Goal: Transaction & Acquisition: Purchase product/service

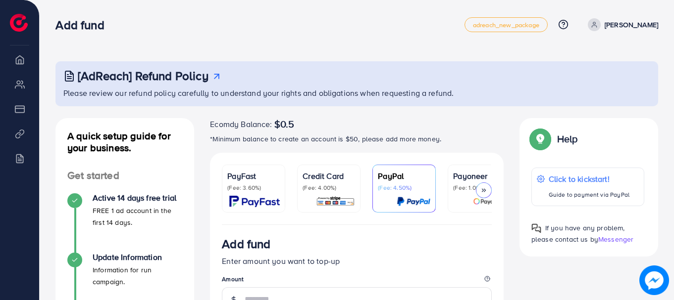
click at [240, 188] on p "(Fee: 3.60%)" at bounding box center [253, 188] width 52 height 8
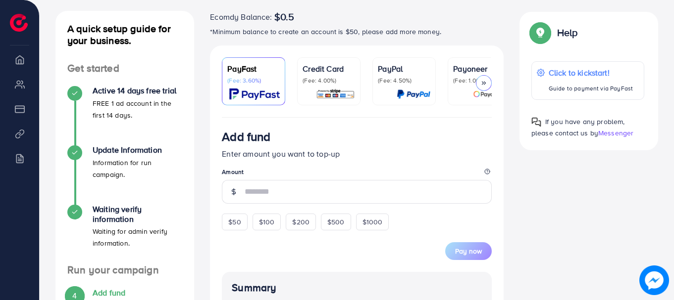
scroll to position [108, 0]
click at [236, 227] on span "$50" at bounding box center [234, 222] width 12 height 10
type input "**"
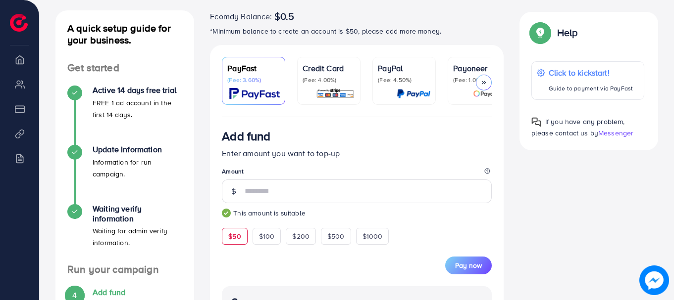
click at [462, 266] on span "Pay now" at bounding box center [468, 266] width 27 height 10
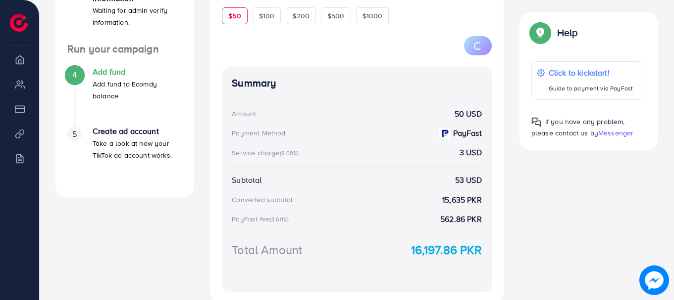
scroll to position [330, 0]
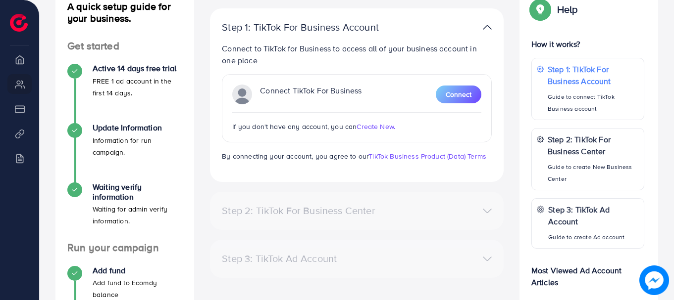
scroll to position [101, 0]
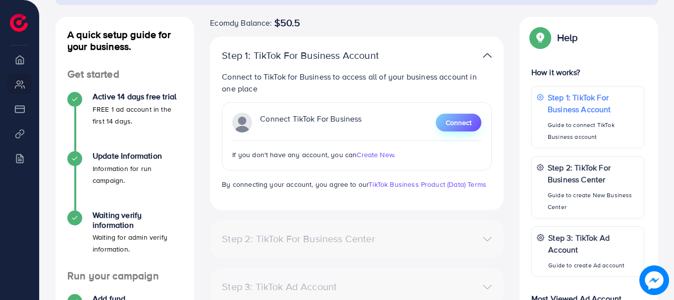
click at [463, 128] on button "Connect" at bounding box center [459, 123] width 46 height 18
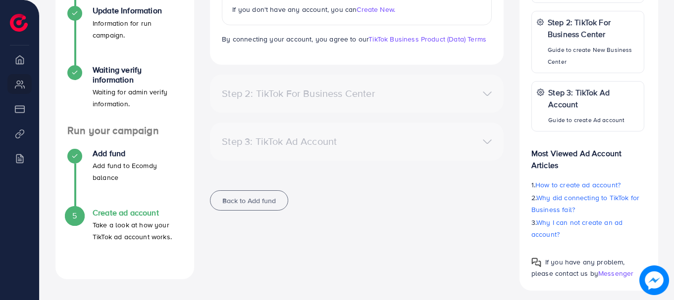
scroll to position [246, 0]
click at [485, 94] on div "Step 2: TikTok For Business Center" at bounding box center [357, 94] width 286 height 14
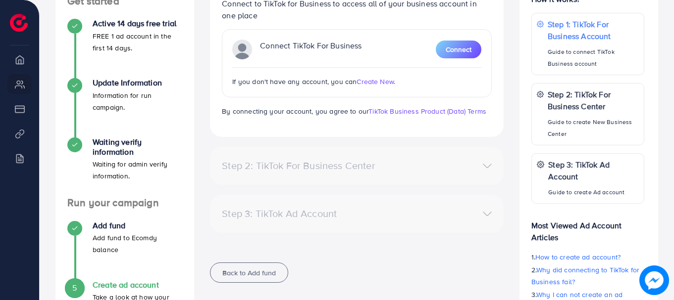
scroll to position [174, 0]
